Goal: Browse casually

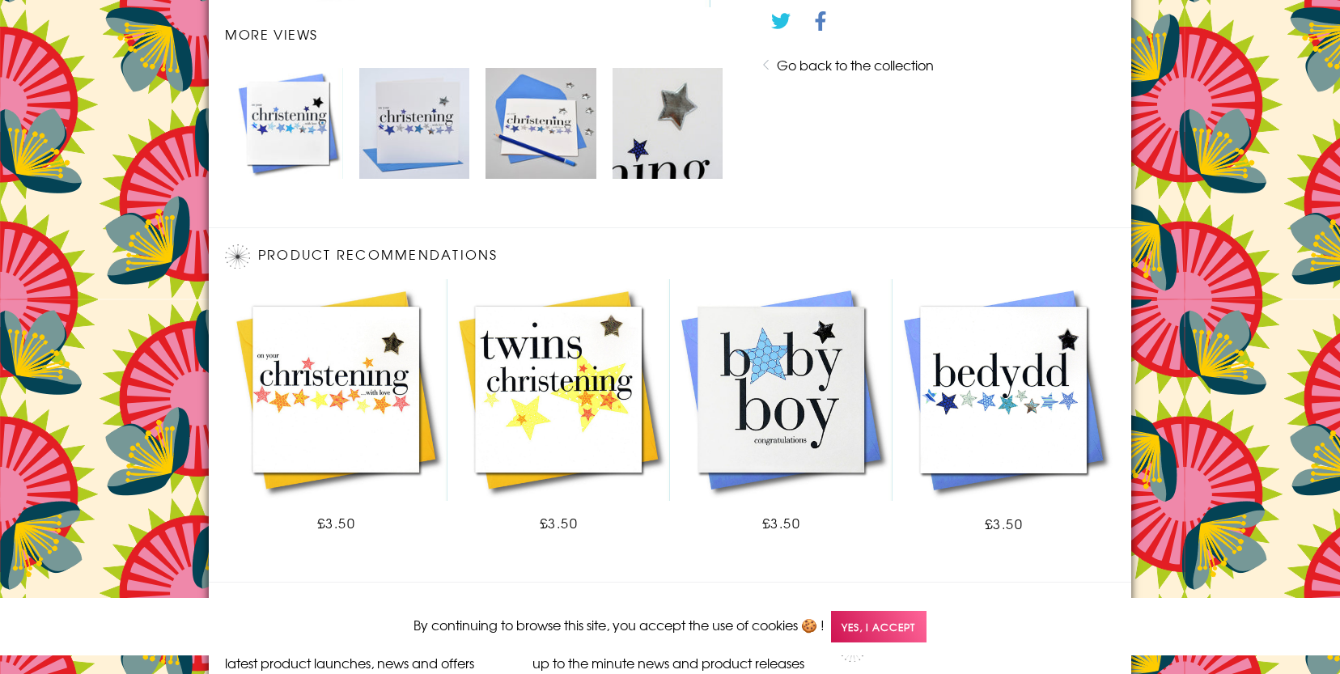
scroll to position [996, 0]
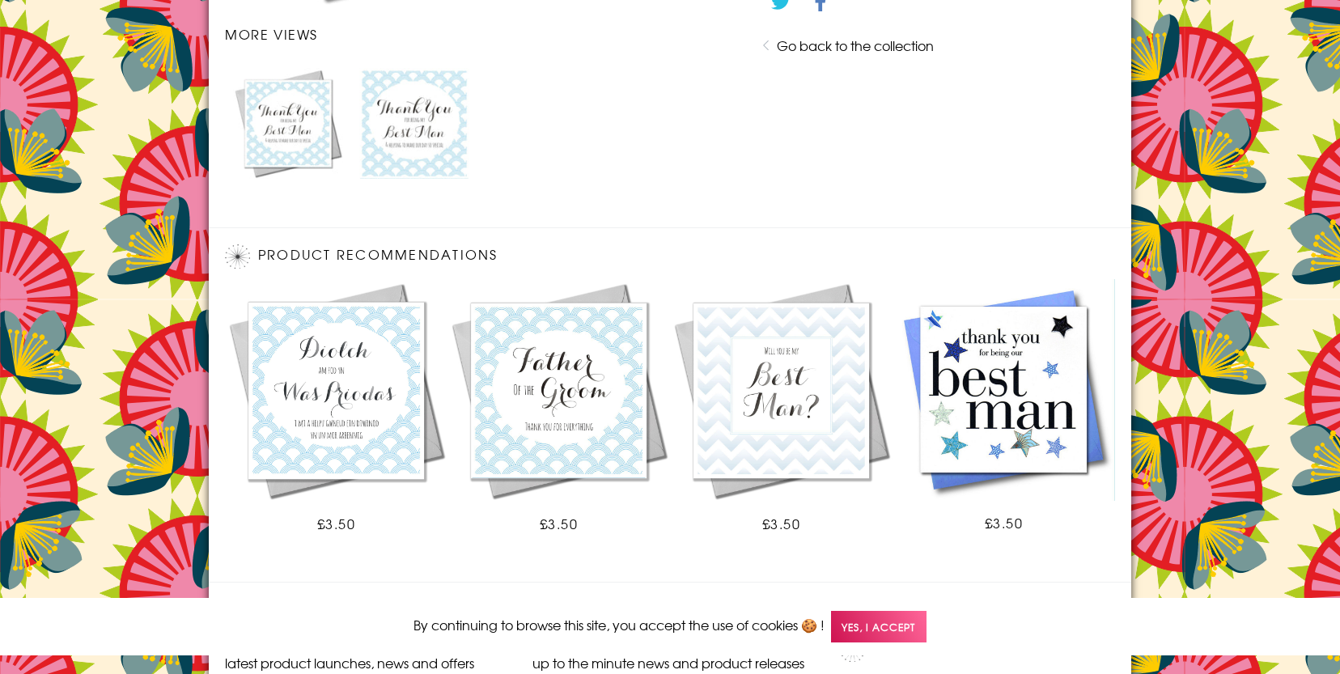
scroll to position [996, 0]
